Goal: Transaction & Acquisition: Purchase product/service

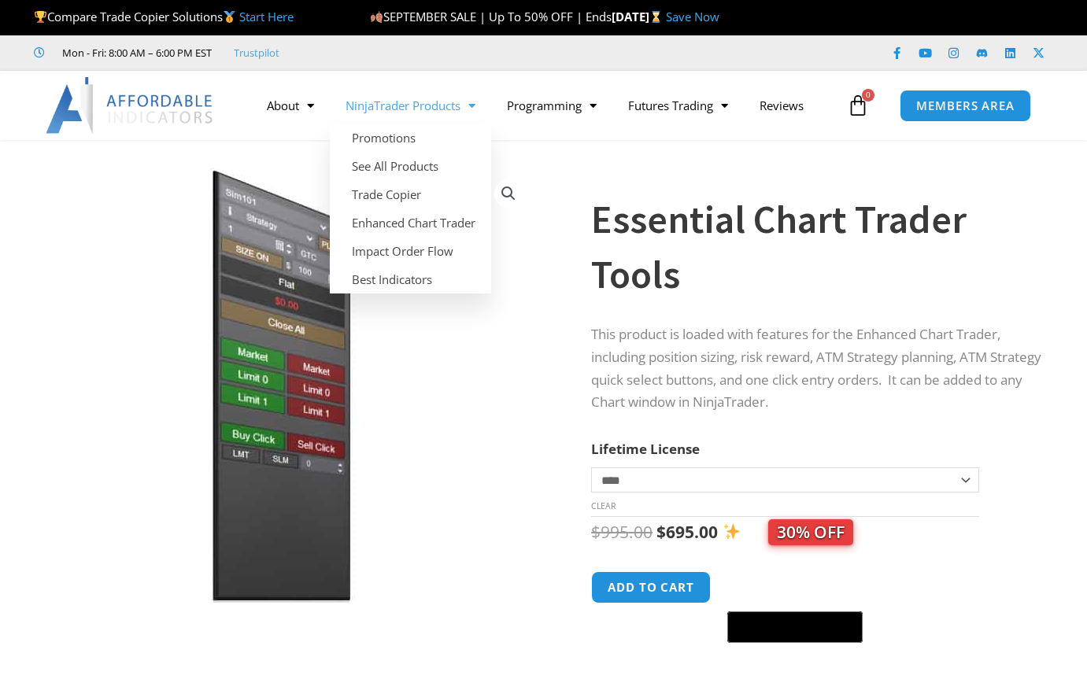
click at [443, 107] on link "NinjaTrader Products" at bounding box center [410, 105] width 161 height 36
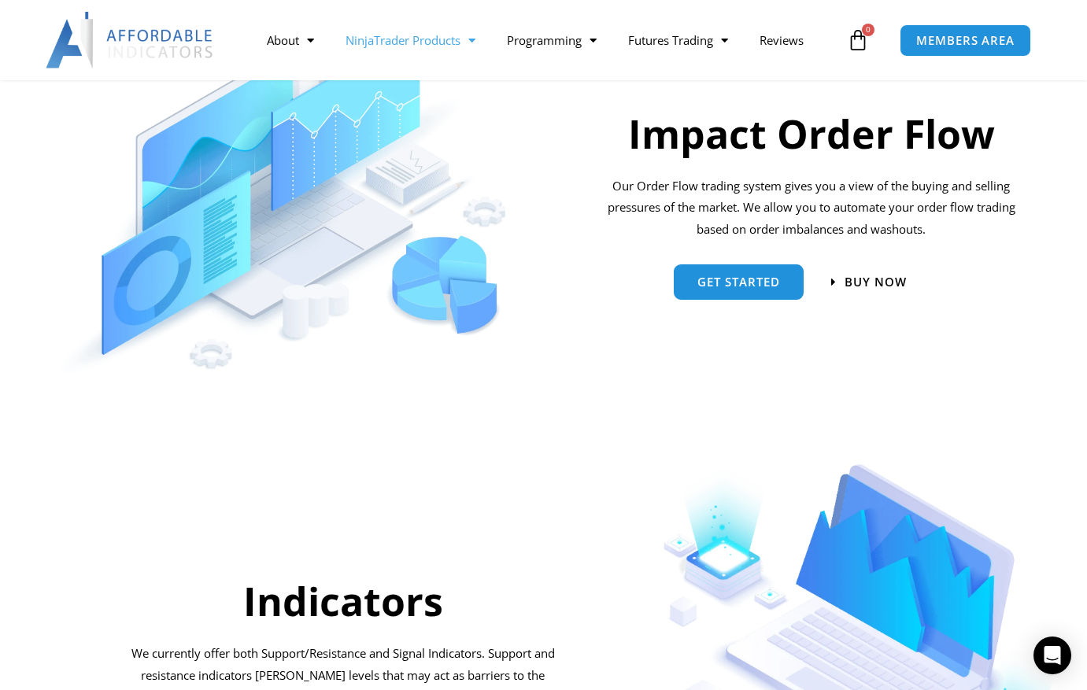
scroll to position [1102, 0]
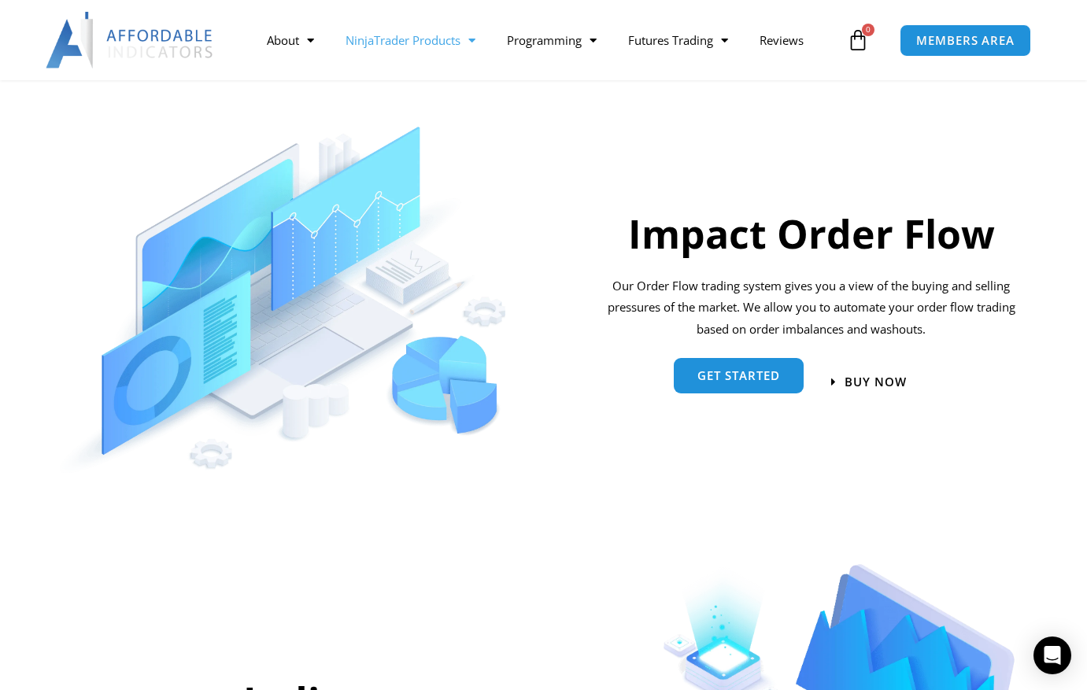
click at [734, 376] on span "Get started" at bounding box center [738, 376] width 83 height 12
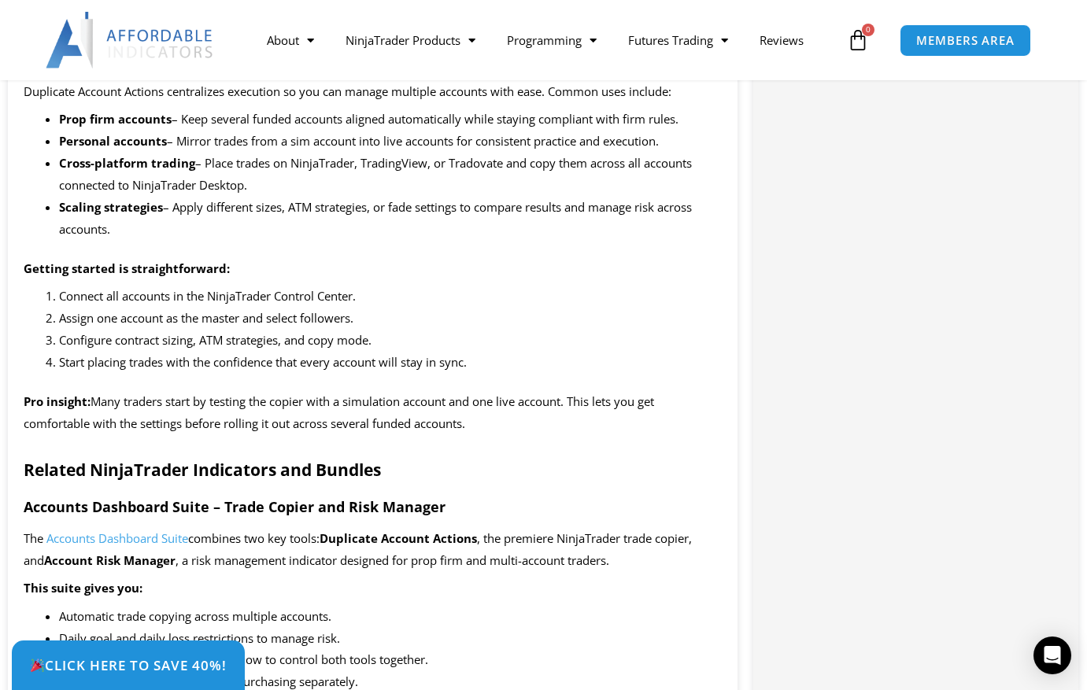
scroll to position [1836, 0]
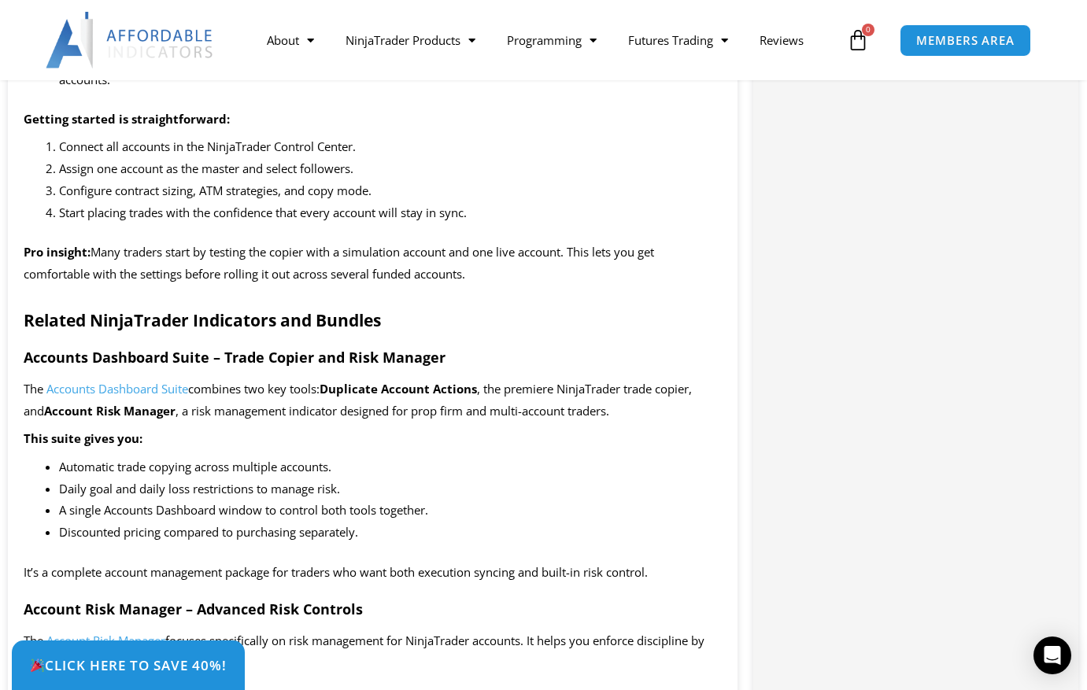
click at [135, 389] on span "Accounts Dashboard Suite" at bounding box center [117, 389] width 142 height 16
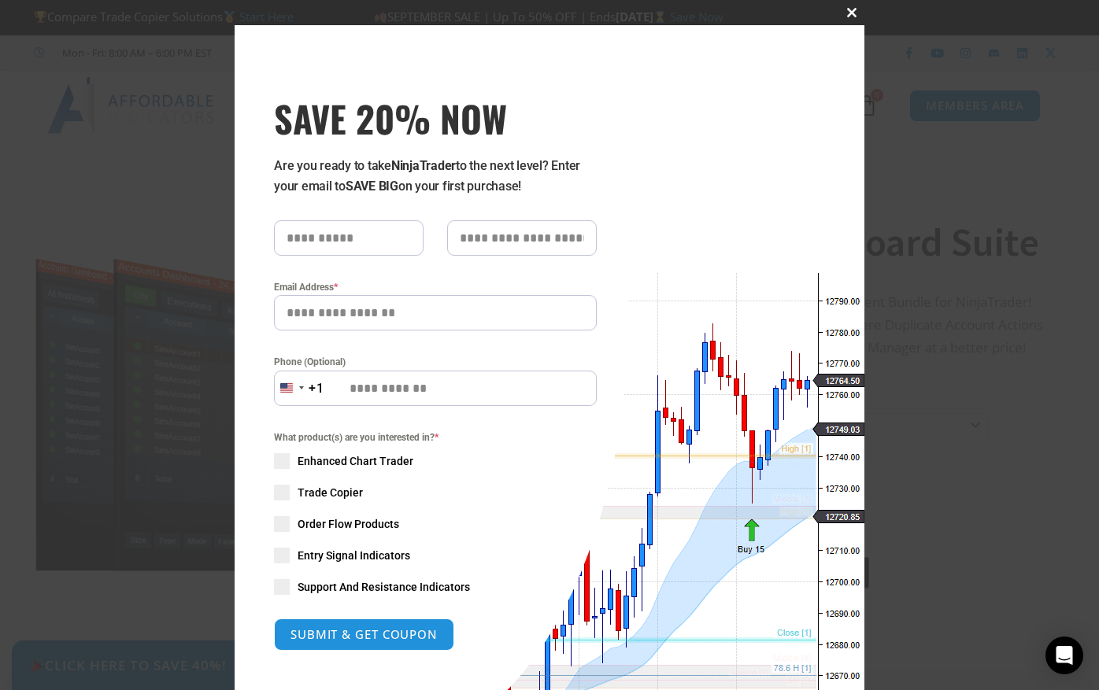
click at [849, 8] on span at bounding box center [851, 12] width 25 height 9
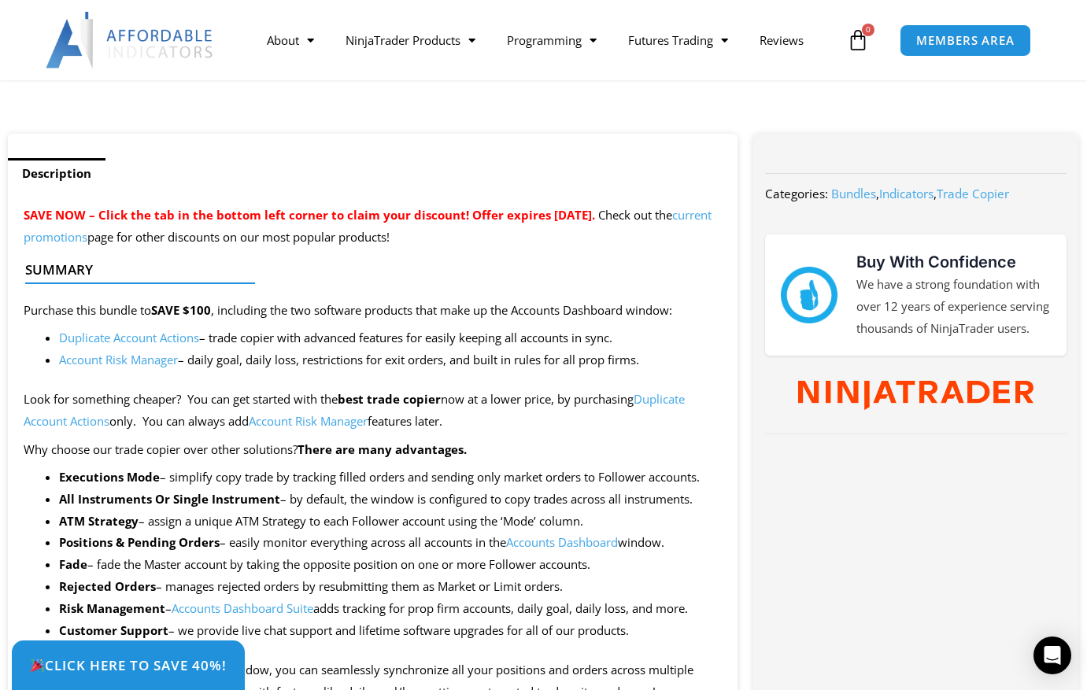
scroll to position [551, 0]
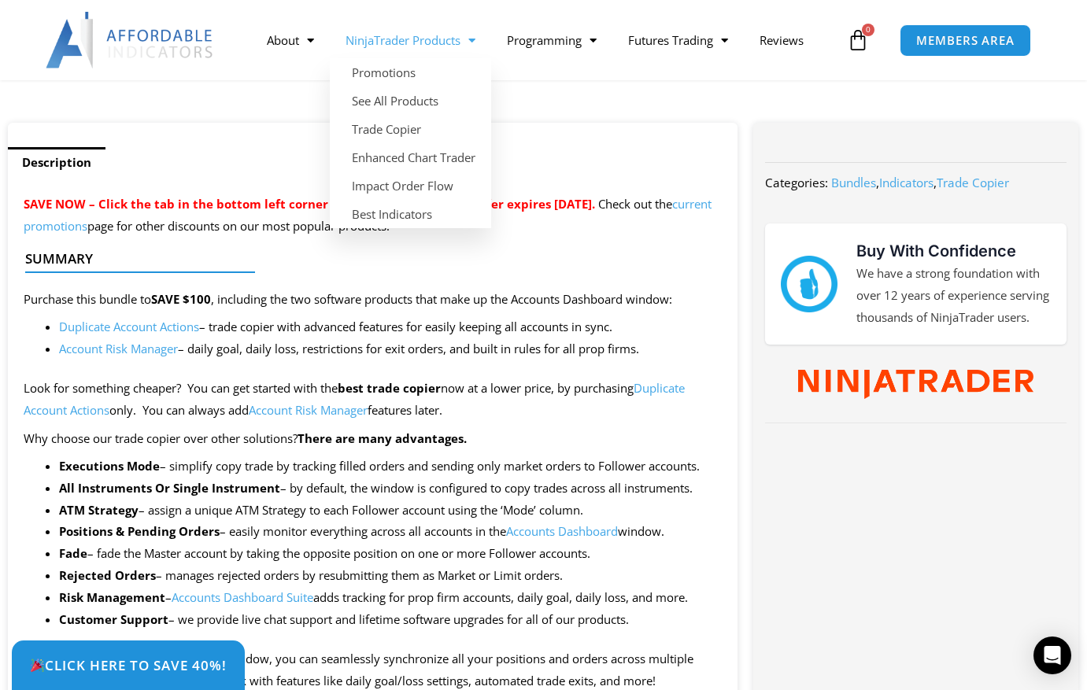
click at [446, 43] on link "NinjaTrader Products" at bounding box center [410, 40] width 161 height 36
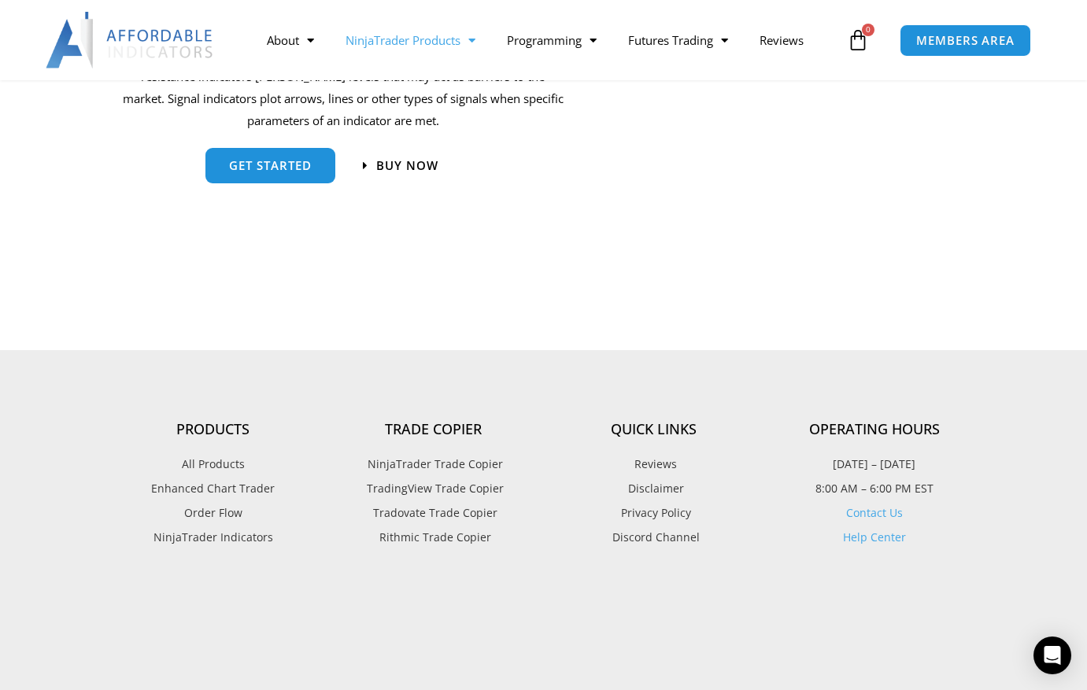
scroll to position [1836, 0]
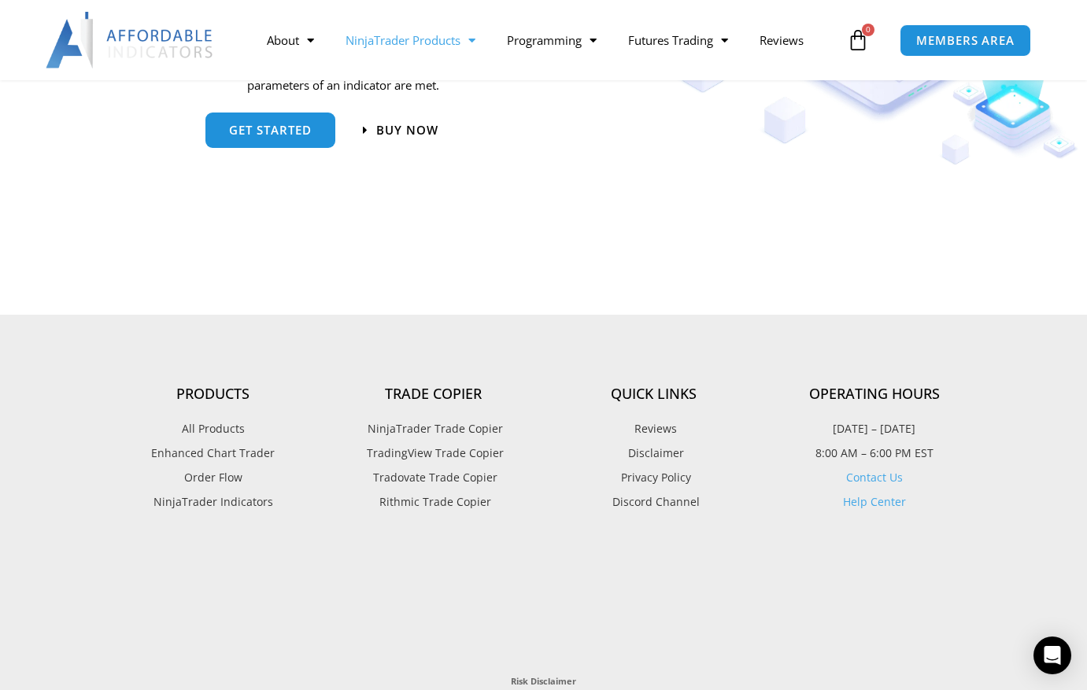
click at [430, 429] on span "NinjaTrader Trade Copier" at bounding box center [433, 429] width 139 height 20
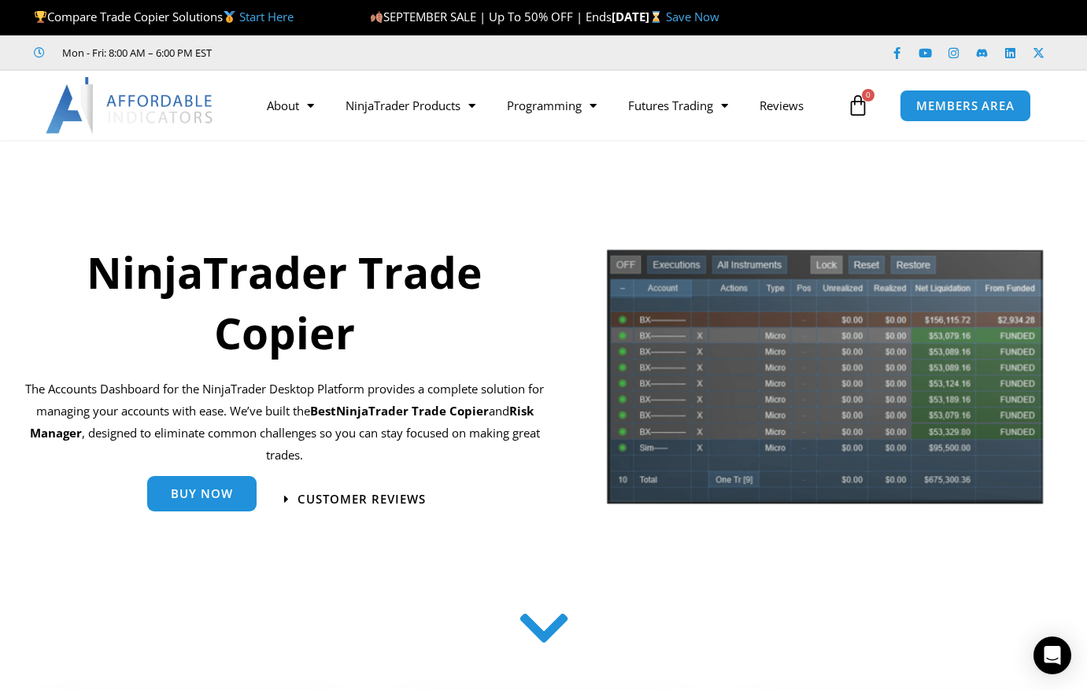
click at [205, 497] on span "Buy Now" at bounding box center [202, 495] width 62 height 12
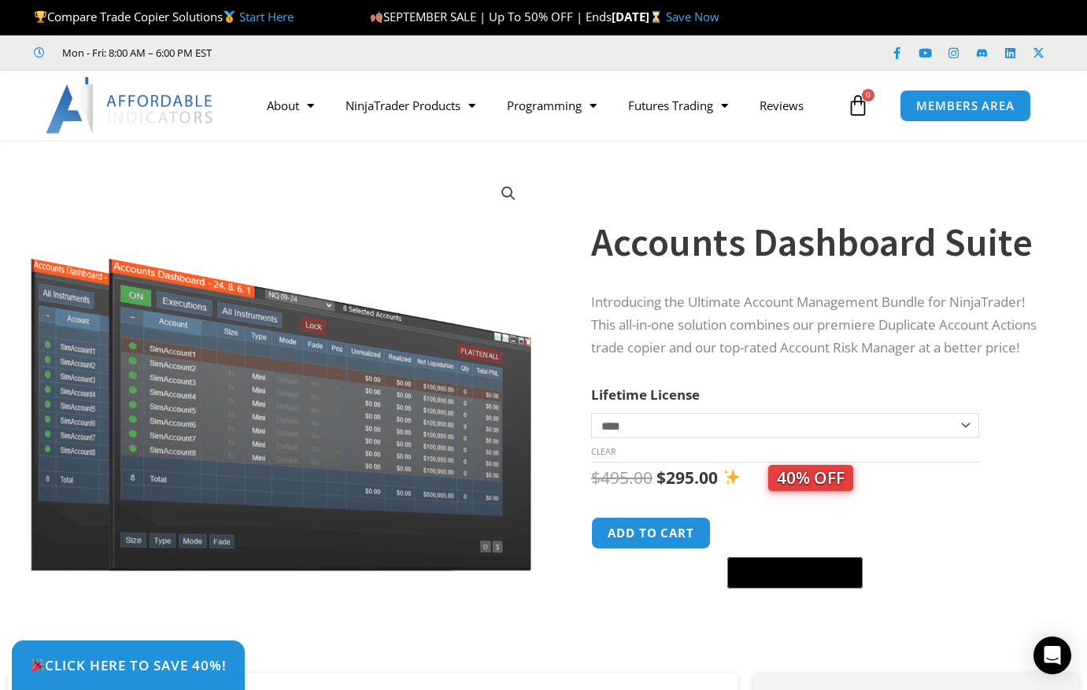
click at [960, 438] on select "**********" at bounding box center [785, 425] width 388 height 25
click at [591, 422] on select "**********" at bounding box center [785, 425] width 388 height 25
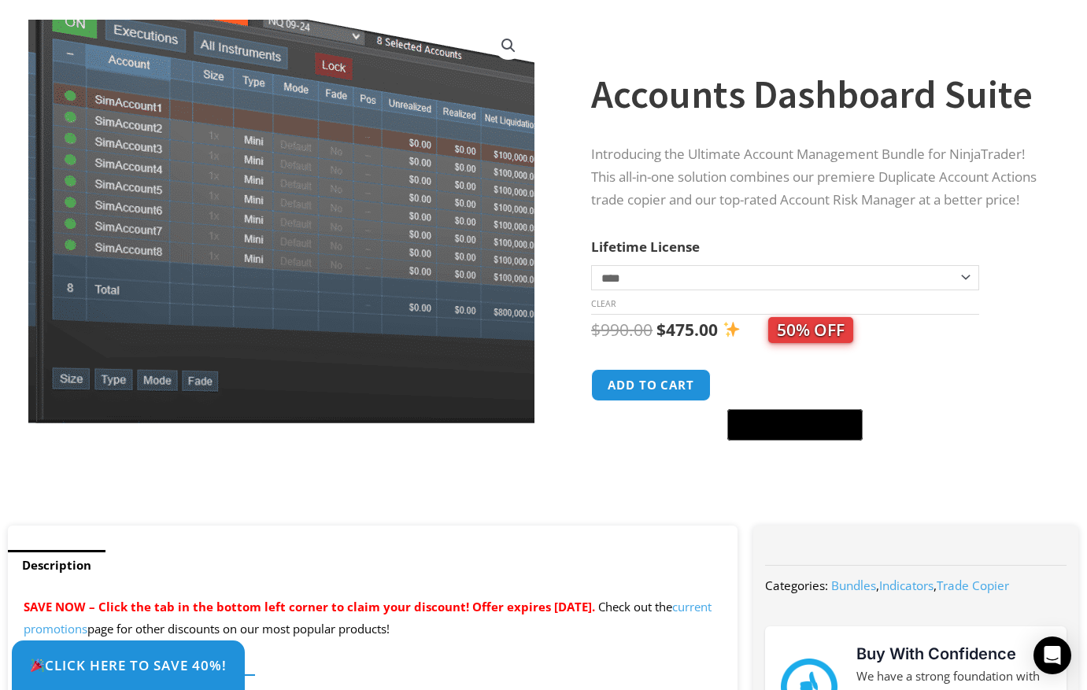
scroll to position [183, 0]
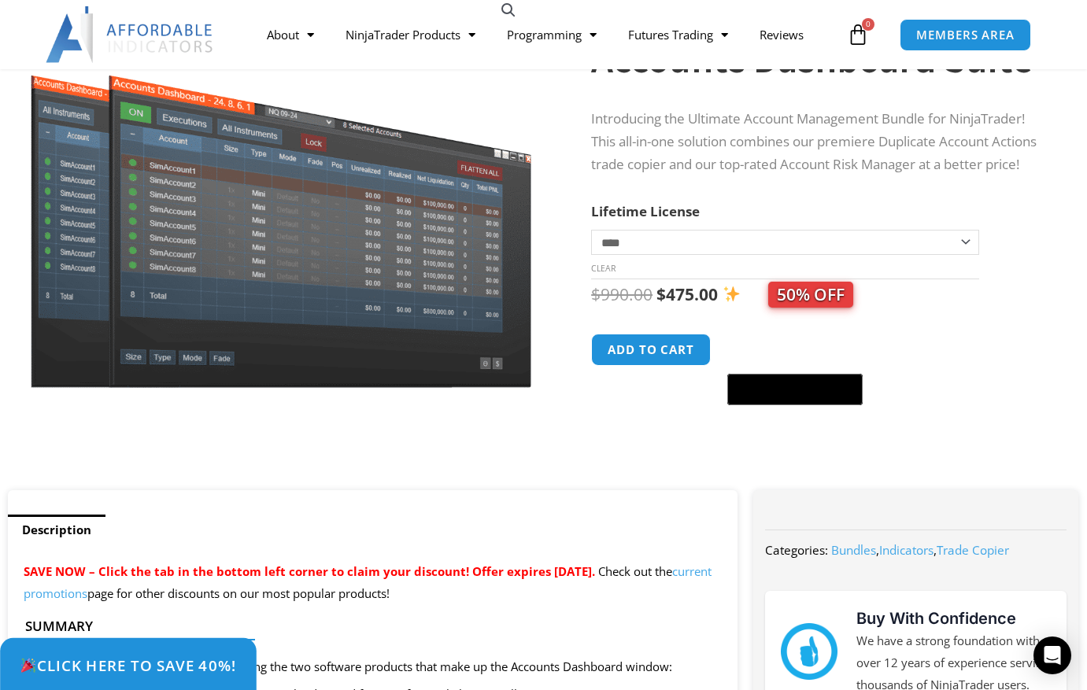
click at [156, 667] on span "Click Here to save 40%!" at bounding box center [128, 665] width 216 height 15
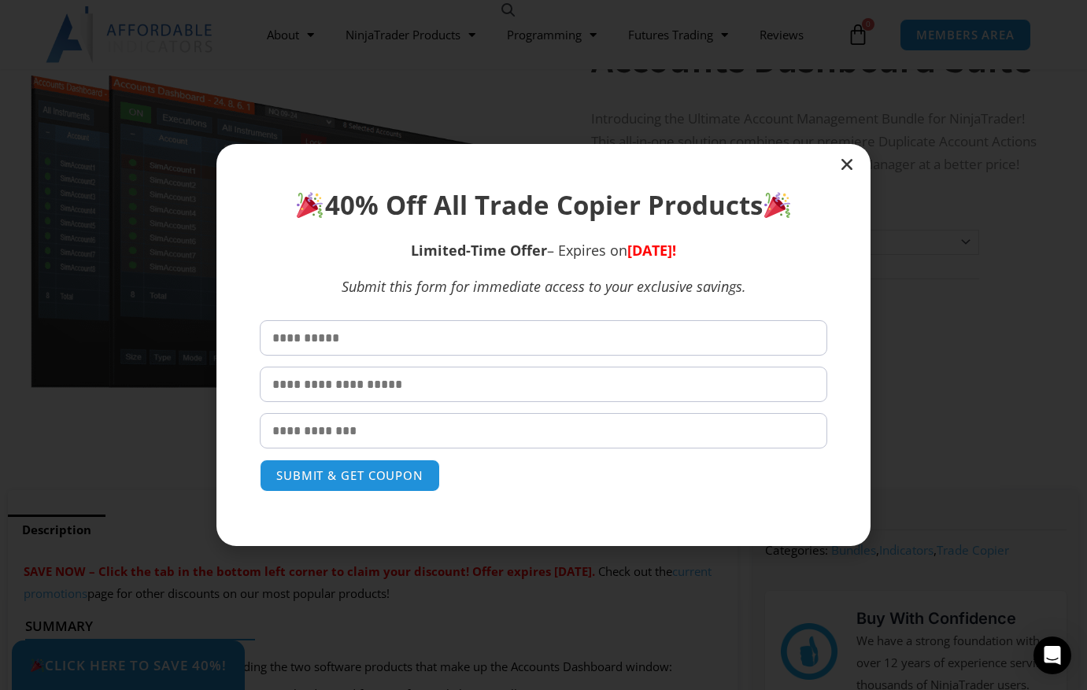
click at [849, 168] on icon "Close" at bounding box center [847, 165] width 16 height 16
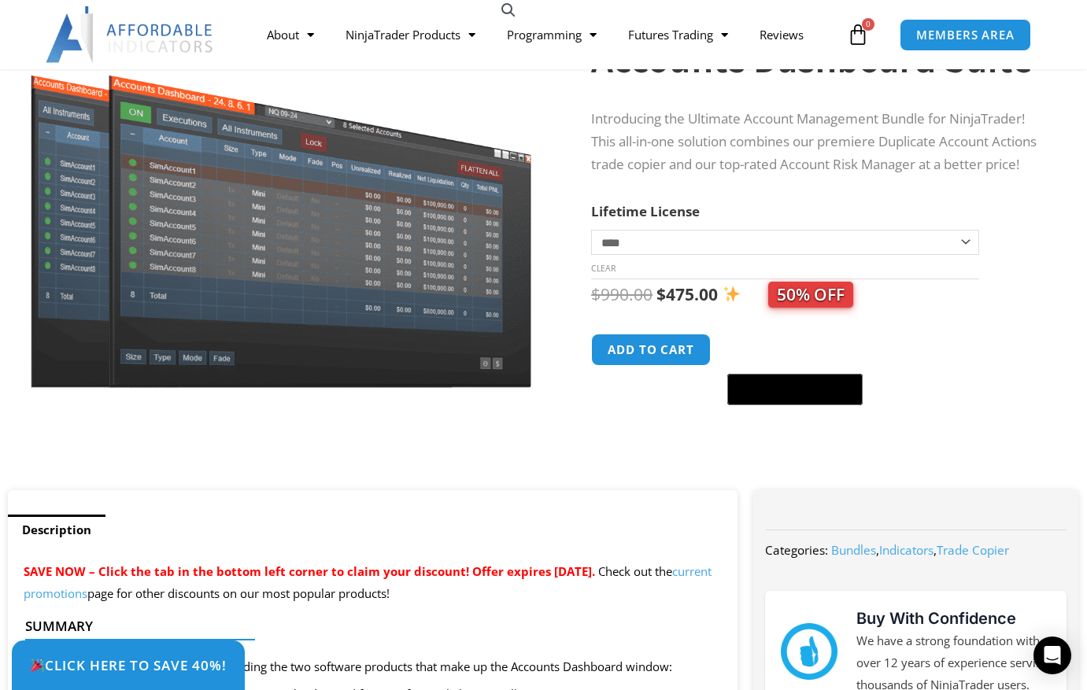
click at [964, 251] on select "**********" at bounding box center [785, 242] width 388 height 25
click at [962, 252] on select "**********" at bounding box center [785, 242] width 388 height 25
select select "*"
click at [591, 238] on select "**********" at bounding box center [785, 242] width 388 height 25
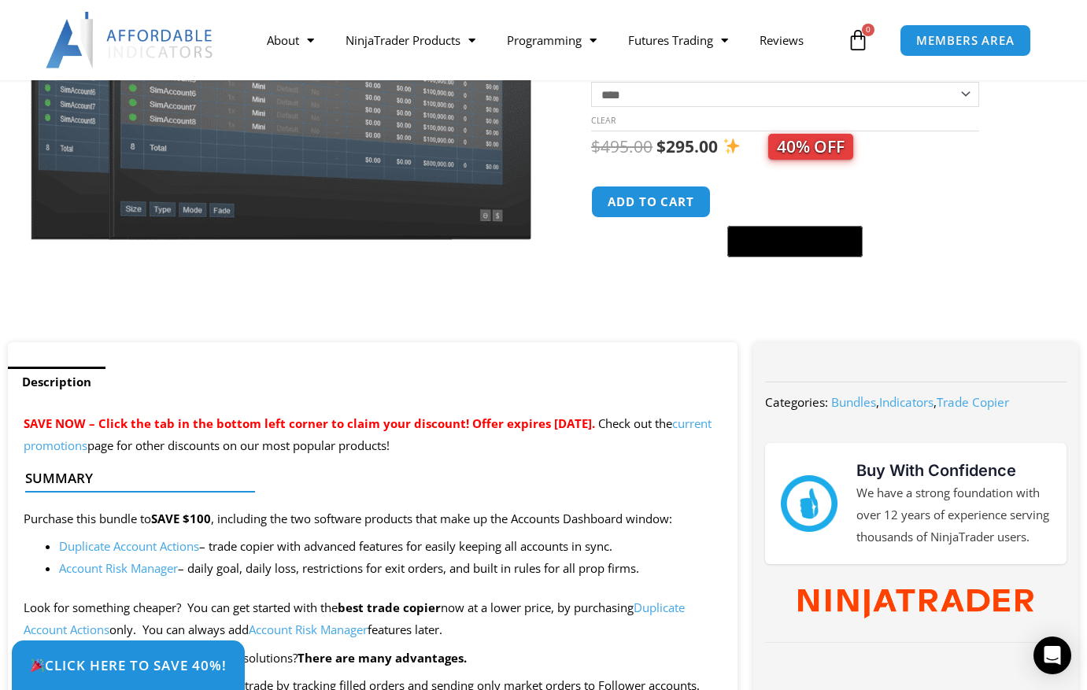
scroll to position [368, 0]
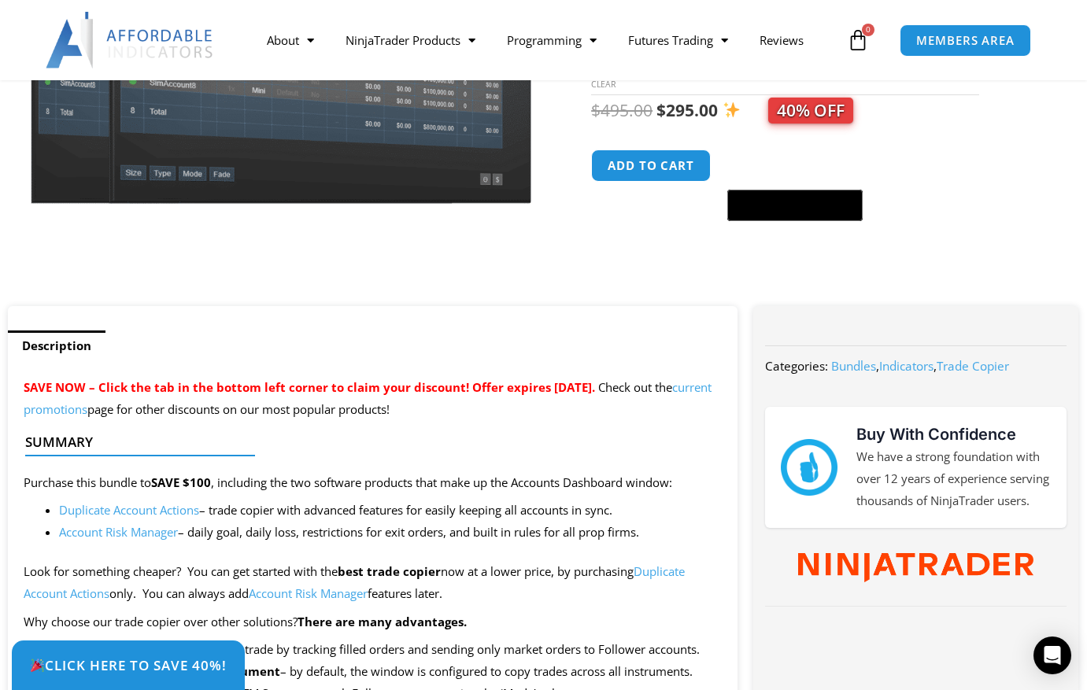
click at [170, 411] on link "current promotions" at bounding box center [368, 398] width 688 height 38
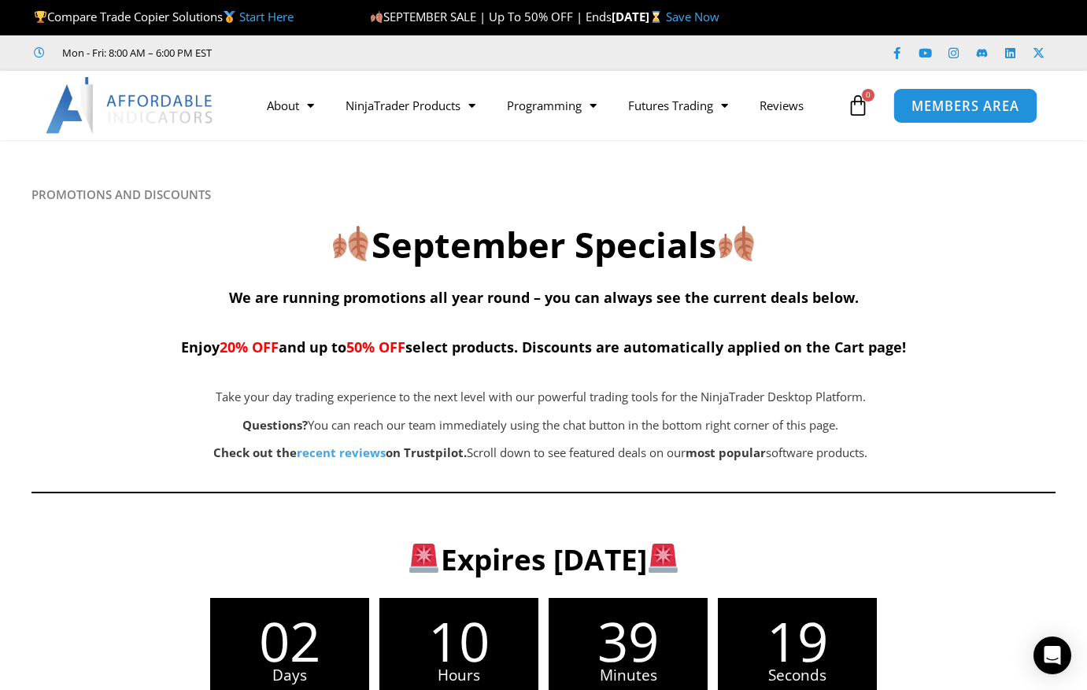
click at [958, 106] on span "MEMBERS AREA" at bounding box center [965, 105] width 108 height 13
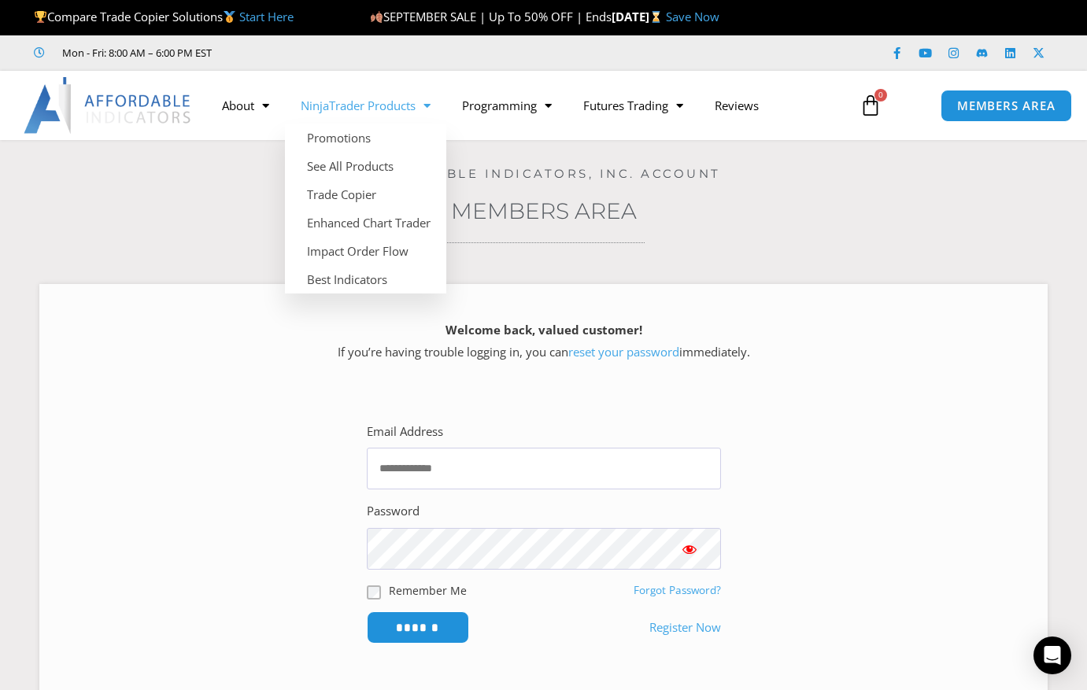
click at [394, 102] on link "NinjaTrader Products" at bounding box center [365, 105] width 161 height 36
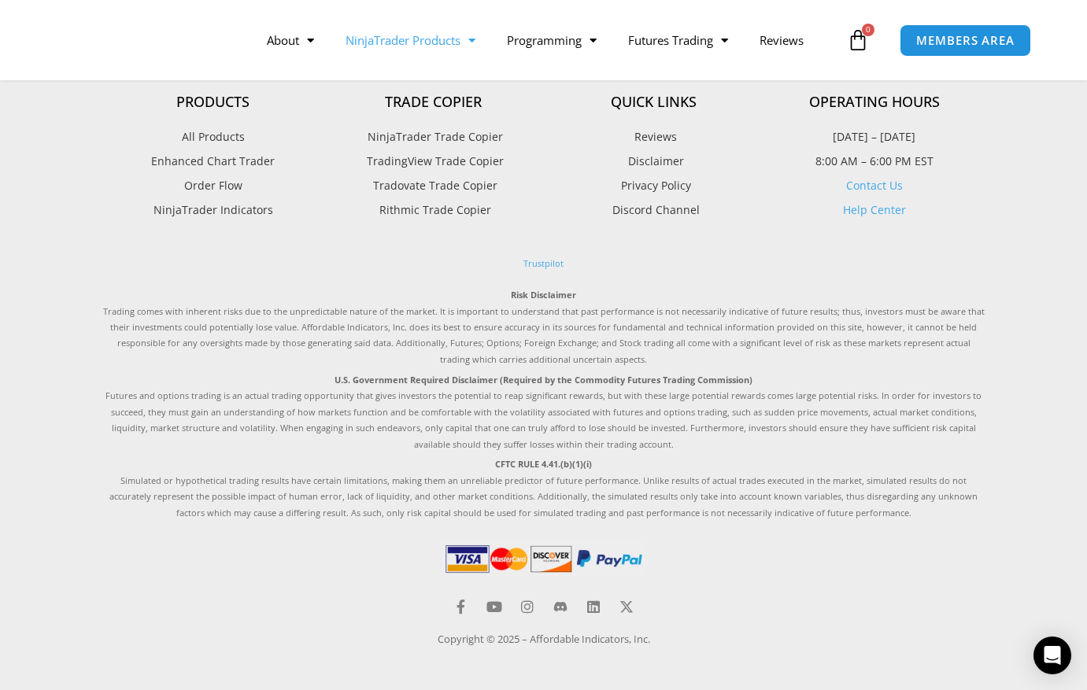
scroll to position [2134, 0]
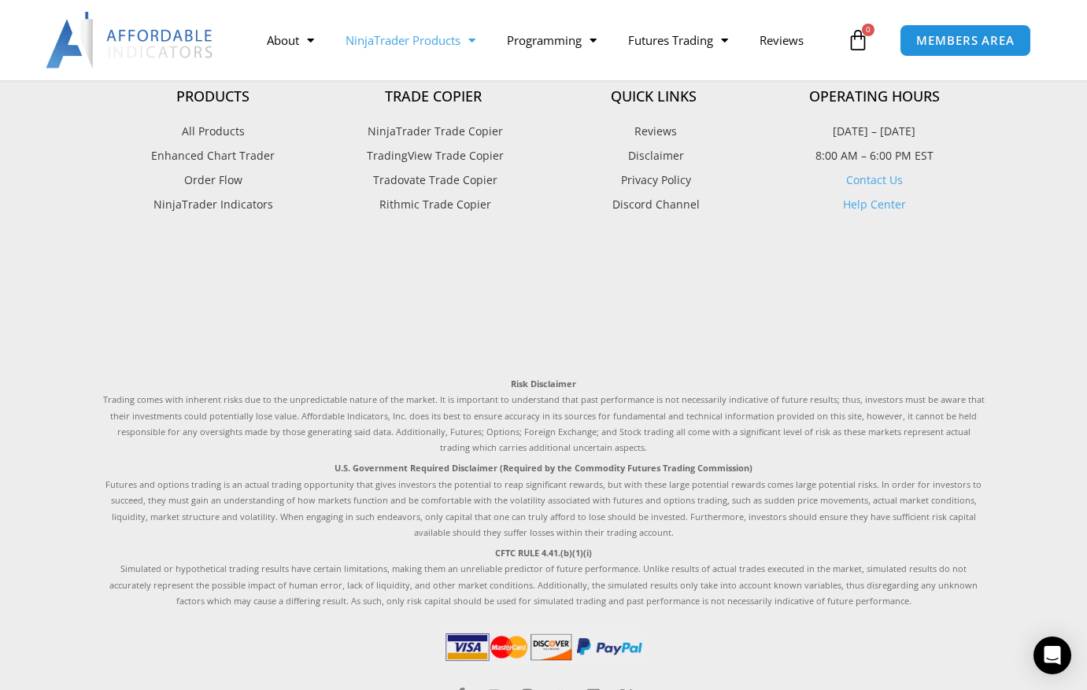
click at [421, 129] on span "NinjaTrader Trade Copier" at bounding box center [433, 131] width 139 height 20
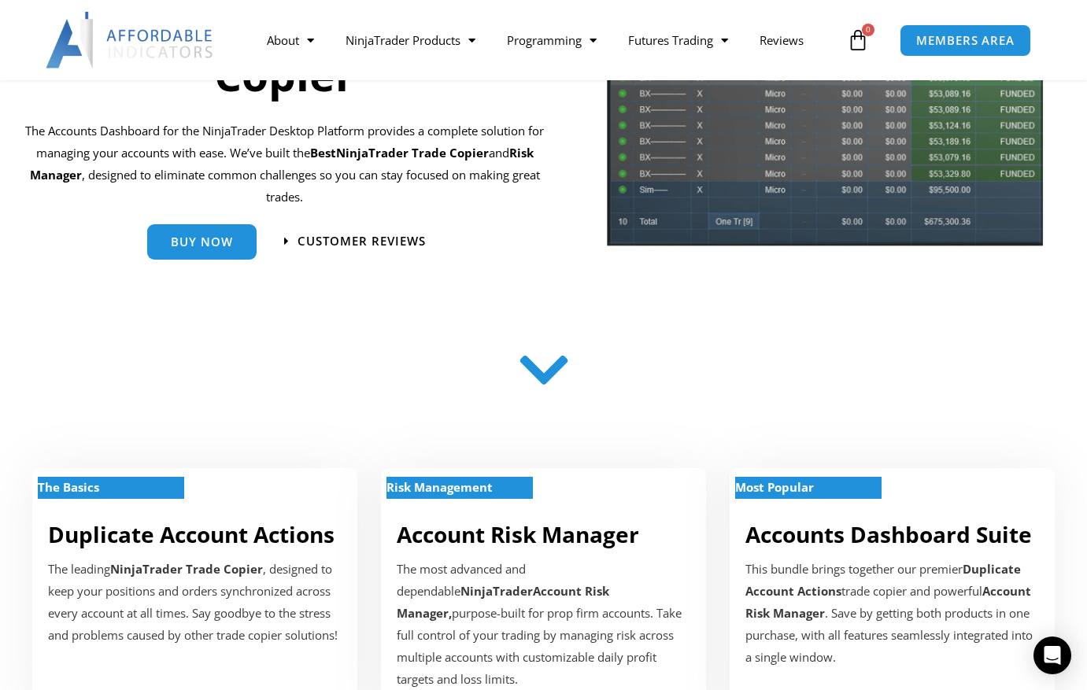
scroll to position [368, 0]
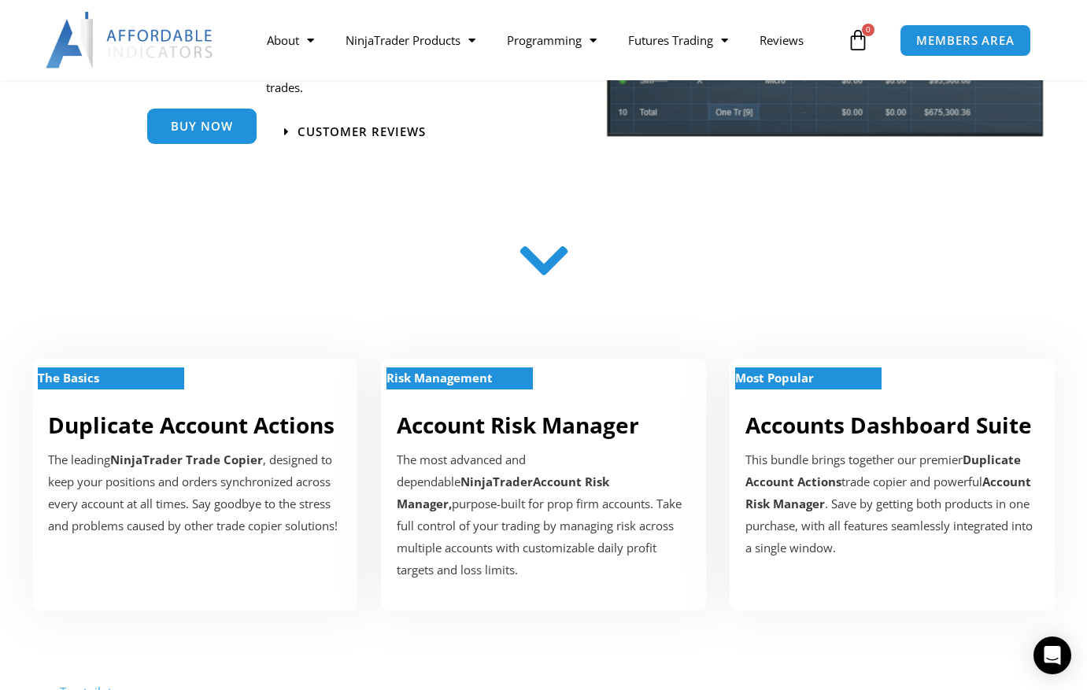
click at [195, 135] on link "Buy Now" at bounding box center [201, 128] width 109 height 35
